Goal: Check status: Check status

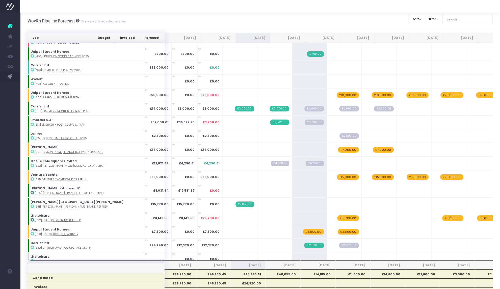
click at [304, 121] on span "£3,700.00" at bounding box center [313, 123] width 19 height 6
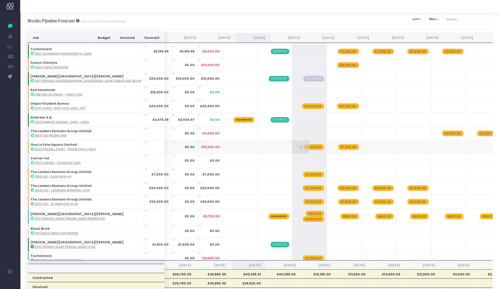
scroll to position [411, 0]
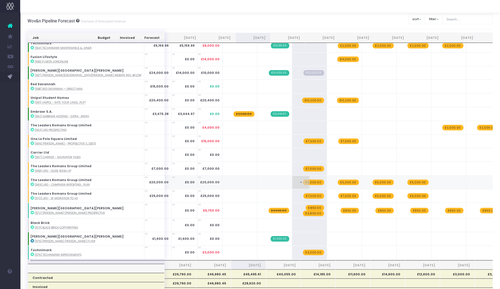
click at [303, 181] on span "£5,000.00" at bounding box center [313, 183] width 21 height 6
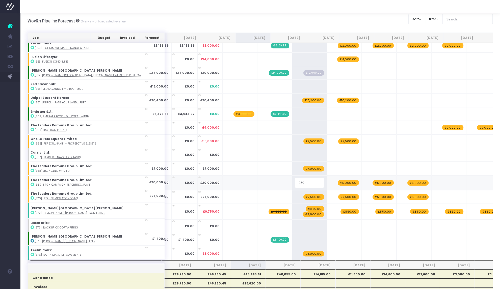
type input "2600"
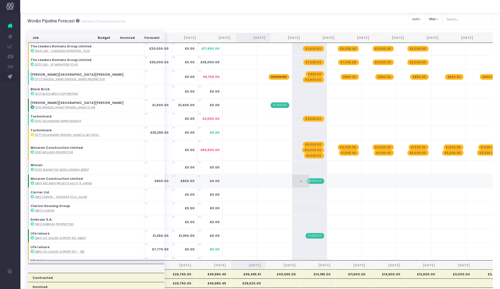
scroll to position [572, 0]
